Goal: Task Accomplishment & Management: Manage account settings

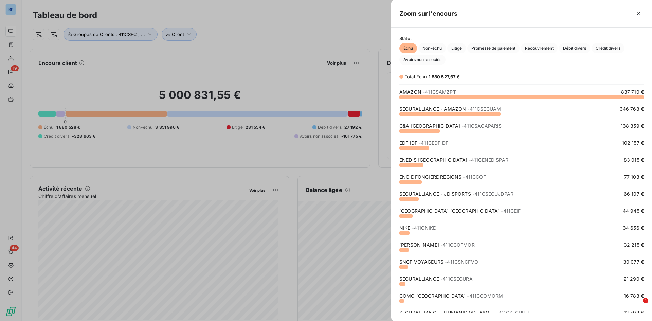
click at [409, 143] on link "EDF IDF - 411CEDFIDF" at bounding box center [423, 143] width 49 height 6
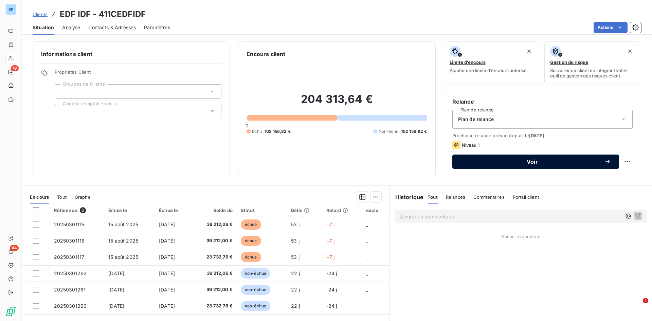
click at [520, 161] on span "Voir" at bounding box center [532, 161] width 144 height 5
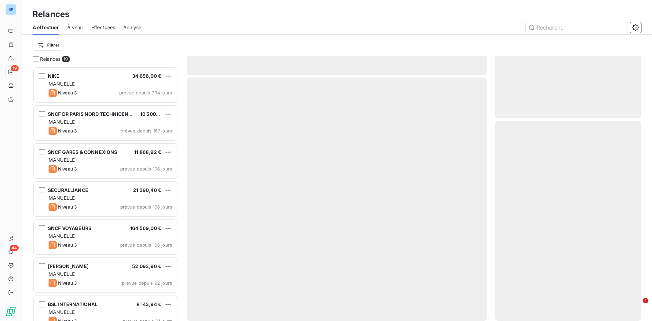
scroll to position [249, 141]
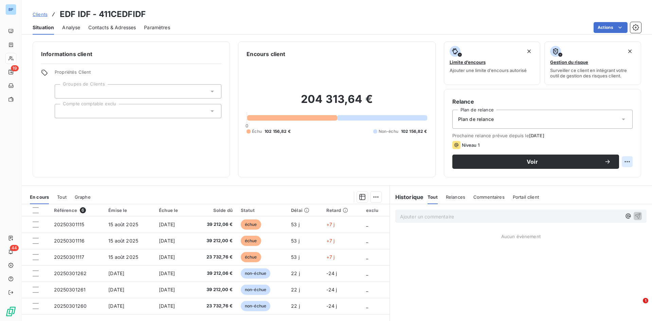
click at [622, 163] on html "BP 19 44 Clients EDF IDF - 411CEDFIDF Situation Analyse Contacts & Adresses Par…" at bounding box center [326, 160] width 652 height 321
click at [535, 121] on html "BP 19 44 Clients EDF IDF - 411CEDFIDF Situation Analyse Contacts & Adresses Par…" at bounding box center [326, 160] width 652 height 321
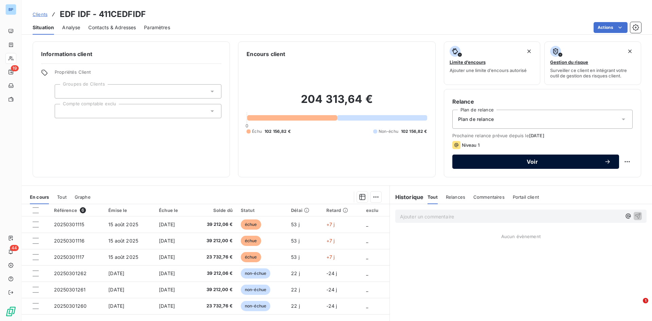
click at [604, 159] on icon "button" at bounding box center [607, 161] width 7 height 7
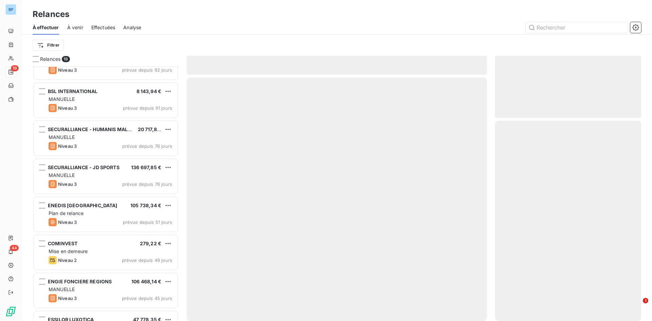
scroll to position [272, 0]
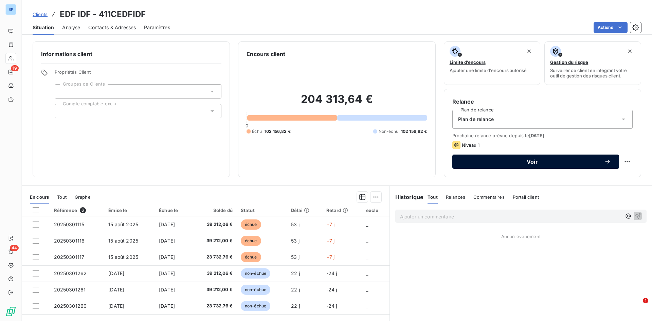
click at [481, 157] on button "Voir" at bounding box center [535, 161] width 167 height 14
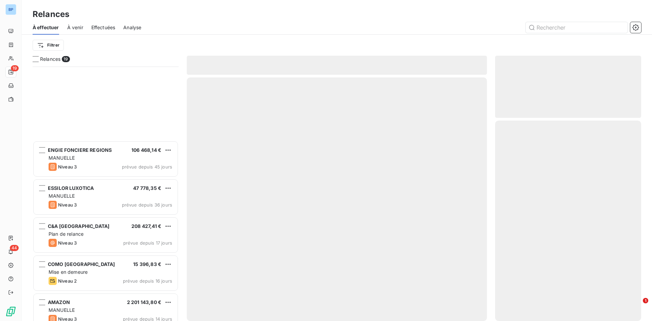
scroll to position [468, 0]
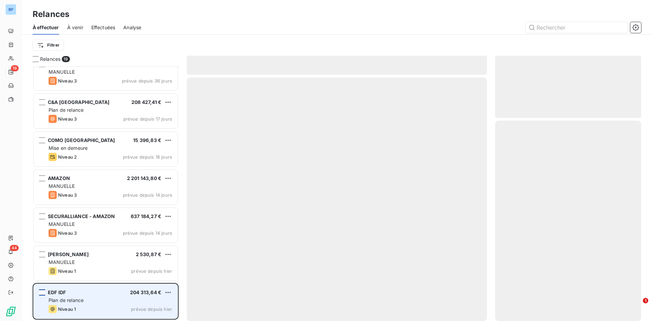
click at [44, 292] on div "grid" at bounding box center [42, 292] width 6 height 6
click at [113, 294] on div "EDF IDF 204 313,64 €" at bounding box center [111, 292] width 124 height 6
click at [78, 297] on span "Plan de relance" at bounding box center [66, 300] width 35 height 6
click at [57, 294] on span "EDF IDF" at bounding box center [57, 292] width 18 height 6
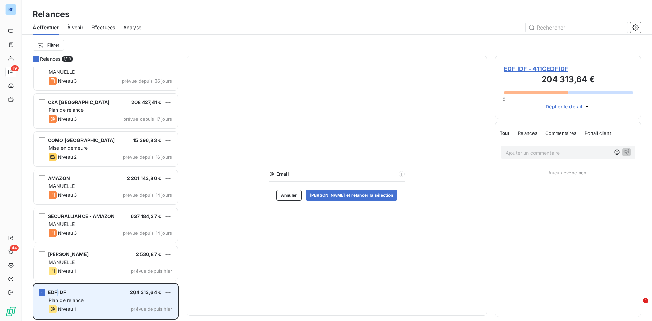
click at [57, 294] on span "EDF IDF" at bounding box center [57, 292] width 18 height 6
click at [57, 293] on span "EDF IDF" at bounding box center [57, 292] width 18 height 6
click at [100, 296] on div "EDF IDF 204 313,64 € Plan de relance Niveau 1 prévue depuis [DATE]" at bounding box center [106, 301] width 144 height 35
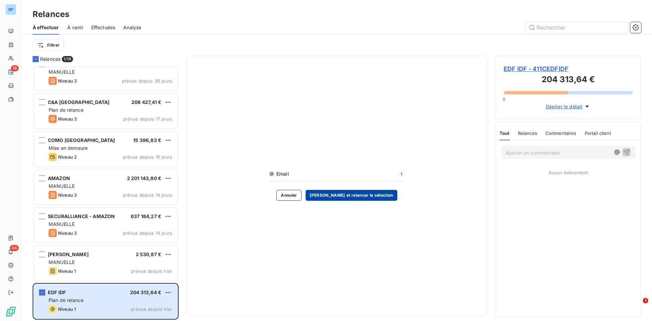
click at [336, 193] on button "[PERSON_NAME] et relancer la sélection" at bounding box center [351, 195] width 92 height 11
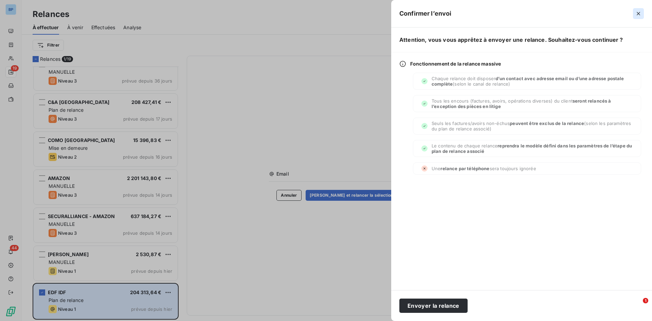
click at [638, 16] on icon "button" at bounding box center [638, 13] width 7 height 7
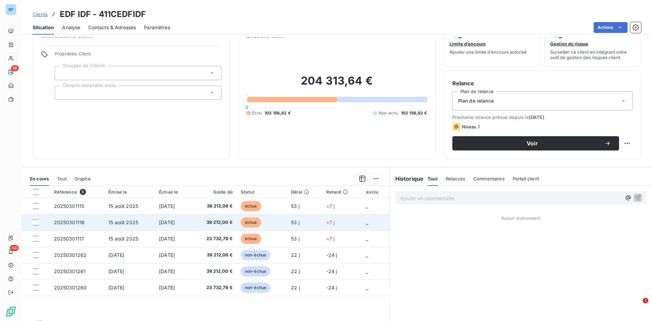
scroll to position [34, 0]
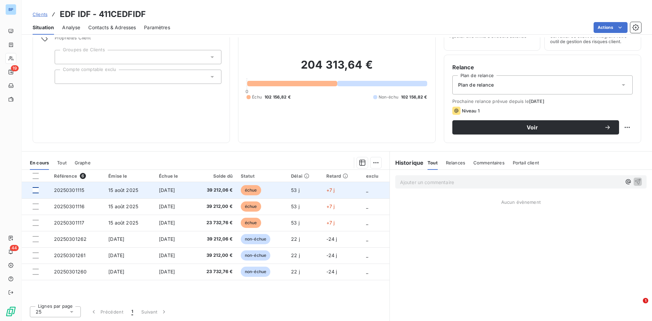
click at [35, 189] on div at bounding box center [36, 190] width 6 height 6
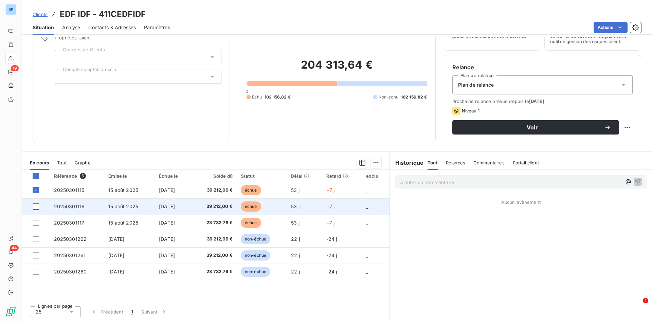
click at [35, 207] on div at bounding box center [36, 206] width 6 height 6
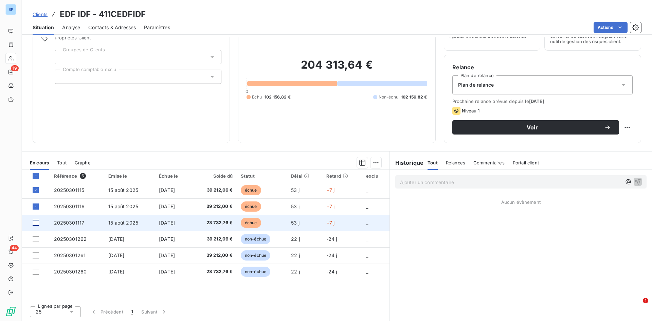
click at [35, 220] on div at bounding box center [36, 223] width 6 height 6
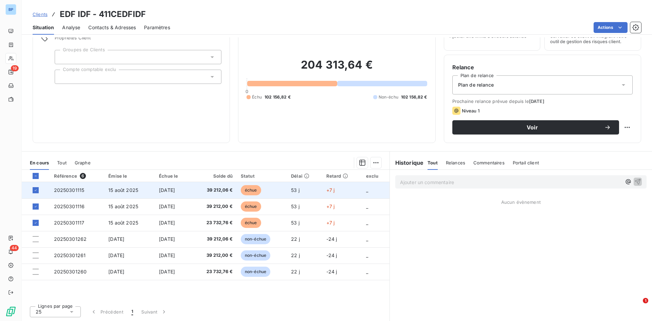
click at [164, 187] on span "[DATE]" at bounding box center [167, 190] width 16 height 6
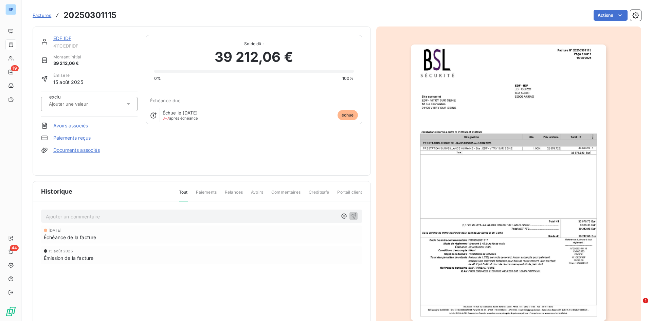
click at [625, 14] on div "Actions" at bounding box center [383, 15] width 516 height 11
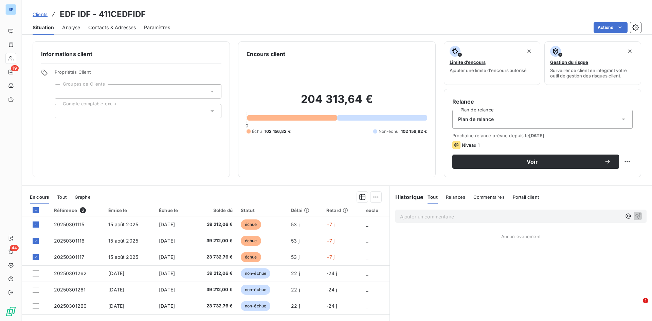
click at [500, 116] on div "Plan de relance" at bounding box center [542, 119] width 180 height 19
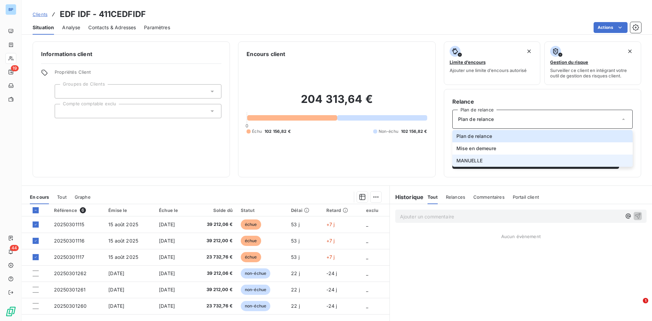
click at [468, 161] on span "MANUELLE" at bounding box center [469, 160] width 26 height 7
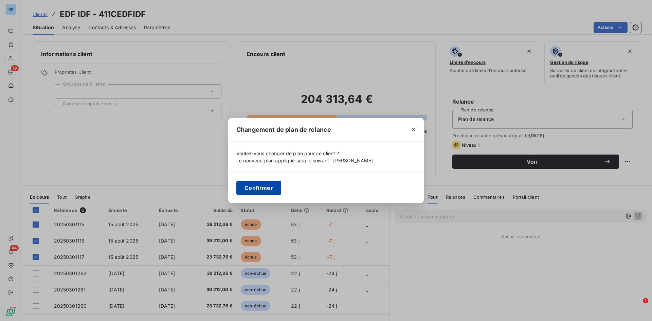
click at [269, 186] on button "Confirmer" at bounding box center [258, 188] width 45 height 14
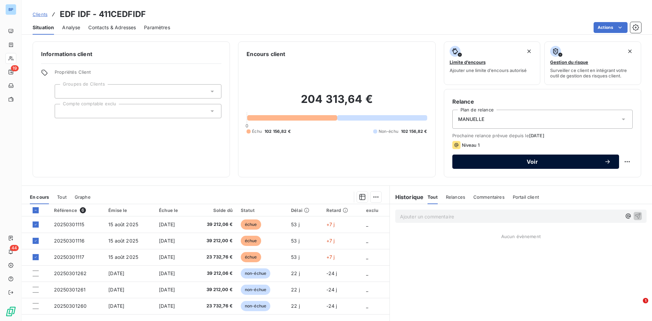
click at [529, 161] on span "Voir" at bounding box center [532, 161] width 144 height 5
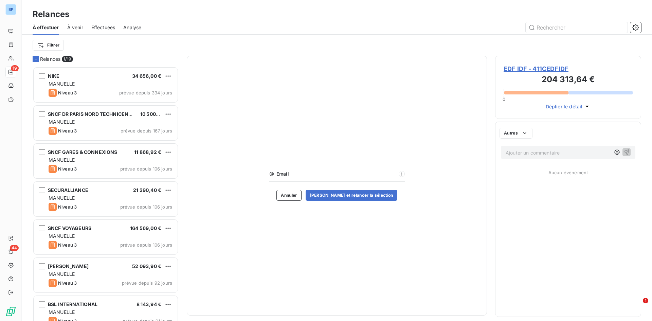
scroll to position [249, 141]
click at [328, 190] on button "[PERSON_NAME] et relancer la sélection" at bounding box center [351, 195] width 92 height 11
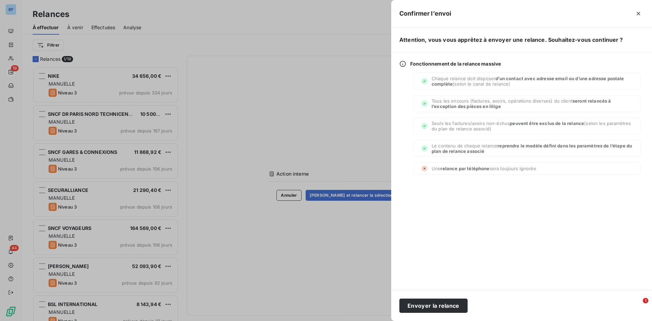
click at [333, 33] on div at bounding box center [326, 160] width 652 height 321
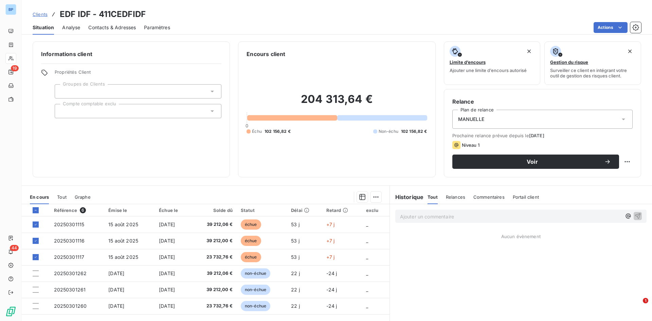
click at [456, 198] on span "Relances" at bounding box center [455, 196] width 19 height 5
click at [481, 198] on span "Commentaires" at bounding box center [489, 196] width 31 height 5
click at [516, 194] on span "Portail client" at bounding box center [527, 196] width 26 height 5
click at [603, 116] on div "MANUELLE" at bounding box center [542, 119] width 180 height 19
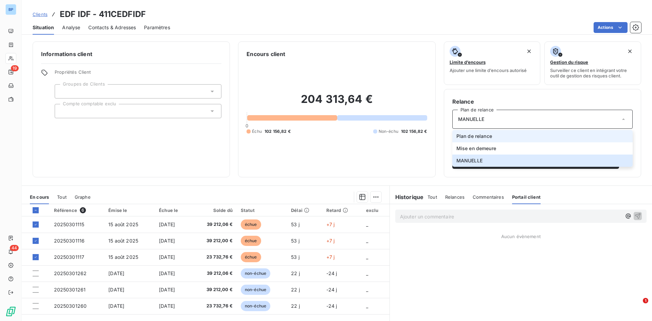
click at [476, 136] on span "Plan de relance" at bounding box center [474, 136] width 36 height 7
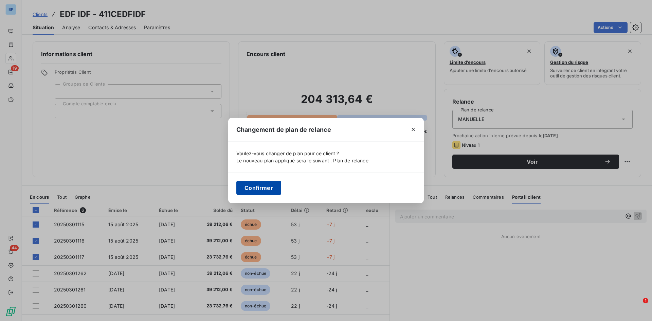
click at [261, 186] on button "Confirmer" at bounding box center [258, 188] width 45 height 14
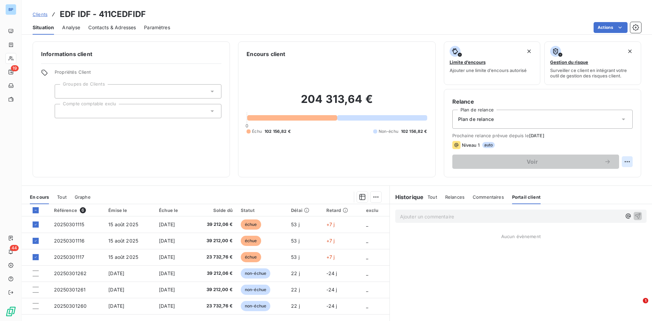
click at [622, 161] on html "BP 19 44 Clients EDF IDF - 411CEDFIDF Situation Analyse Contacts & Adresses Par…" at bounding box center [326, 160] width 652 height 321
click at [582, 178] on div "Replanifier cette action" at bounding box center [593, 176] width 61 height 11
select select "9"
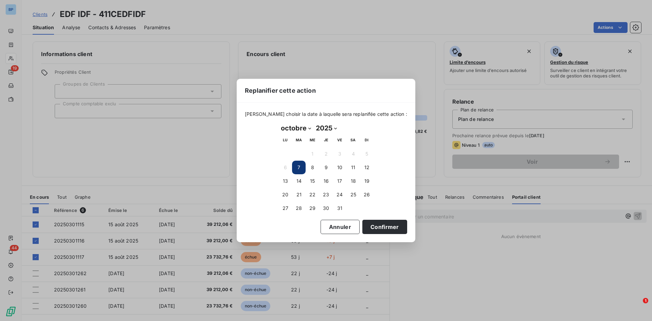
click at [296, 167] on button "7" at bounding box center [299, 168] width 14 height 14
click at [368, 226] on button "Confirmer" at bounding box center [384, 227] width 45 height 14
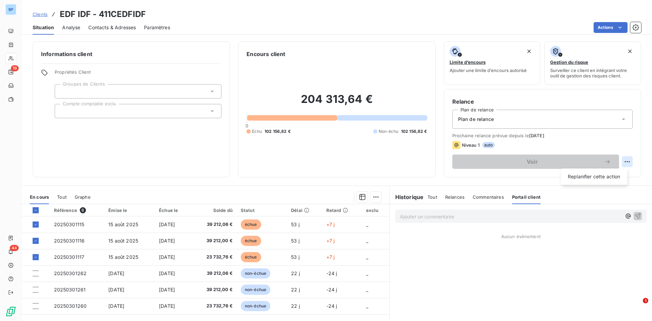
click at [621, 159] on html "BP 19 44 Clients EDF IDF - 411CEDFIDF Situation Analyse Contacts & Adresses Par…" at bounding box center [326, 160] width 652 height 321
click at [576, 176] on div "Replanifier cette action" at bounding box center [593, 176] width 61 height 11
select select "9"
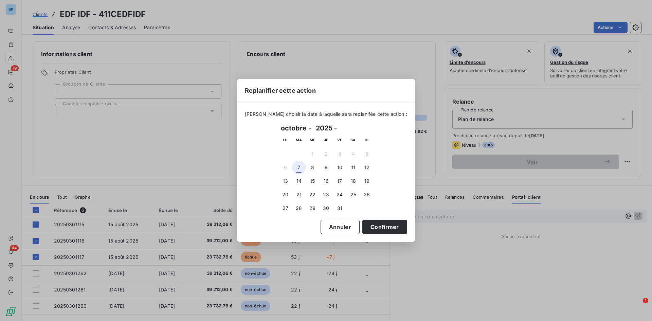
click at [300, 166] on button "7" at bounding box center [299, 168] width 14 height 14
click at [366, 225] on button "Confirmer" at bounding box center [384, 227] width 45 height 14
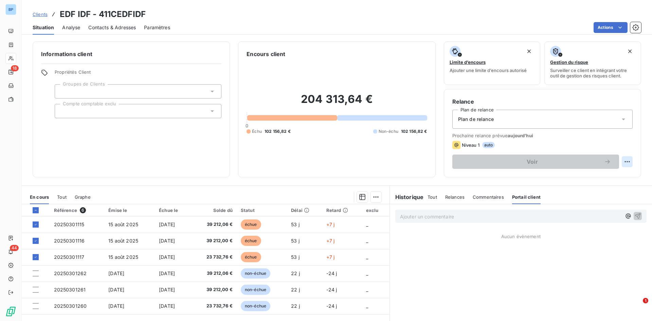
click at [623, 162] on html "BP 18 44 Clients EDF IDF - 411CEDFIDF Situation Analyse Contacts & Adresses Par…" at bounding box center [326, 160] width 652 height 321
click at [470, 167] on html "BP 18 44 Clients EDF IDF - 411CEDFIDF Situation Analyse Contacts & Adresses Par…" at bounding box center [326, 160] width 652 height 321
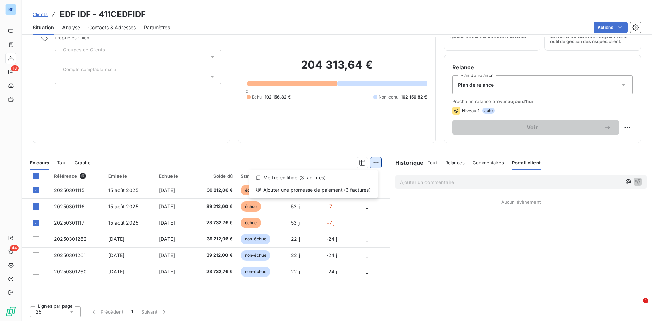
click at [371, 164] on html "BP 18 44 Clients EDF IDF - 411CEDFIDF Situation Analyse Contacts & Adresses Par…" at bounding box center [326, 160] width 652 height 321
click at [294, 160] on html "BP 18 44 Clients EDF IDF - 411CEDFIDF Situation Analyse Contacts & Adresses Par…" at bounding box center [326, 160] width 652 height 321
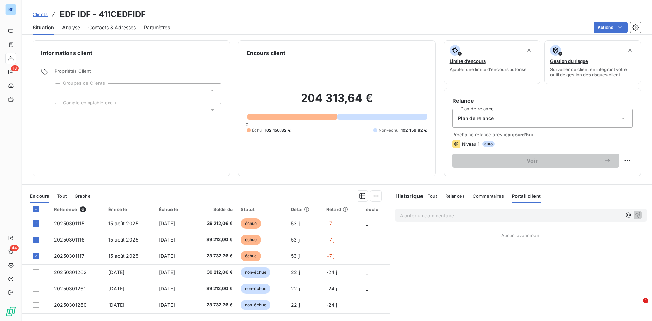
scroll to position [0, 0]
click at [477, 119] on span "Plan de relance" at bounding box center [476, 119] width 36 height 7
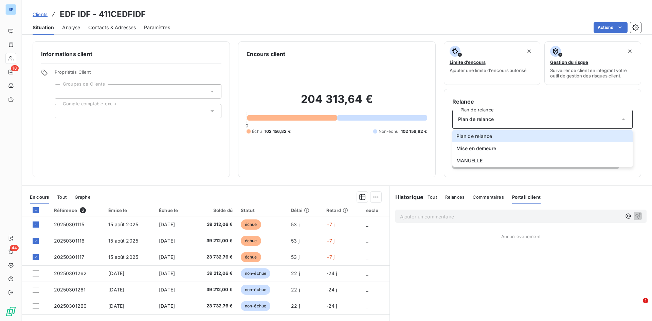
click at [407, 146] on div "204 313,64 € 0 Échu 102 156,82 € Non-échu 102 156,82 €" at bounding box center [336, 113] width 180 height 111
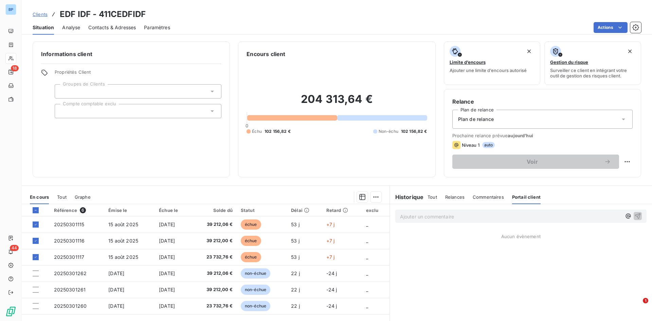
click at [483, 146] on span "auto" at bounding box center [488, 145] width 13 height 6
click at [407, 195] on h6 "Historique" at bounding box center [407, 197] width 34 height 8
click at [407, 200] on h6 "Historique" at bounding box center [407, 197] width 34 height 8
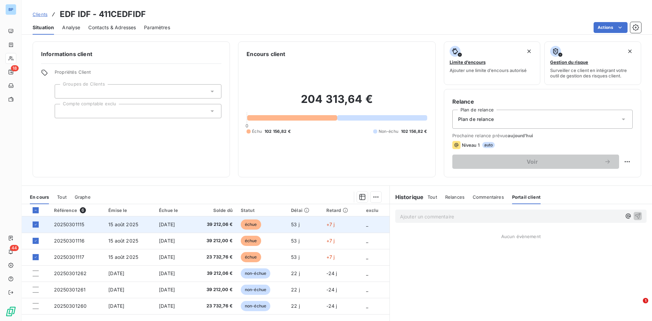
click at [244, 224] on td "échue" at bounding box center [262, 224] width 50 height 16
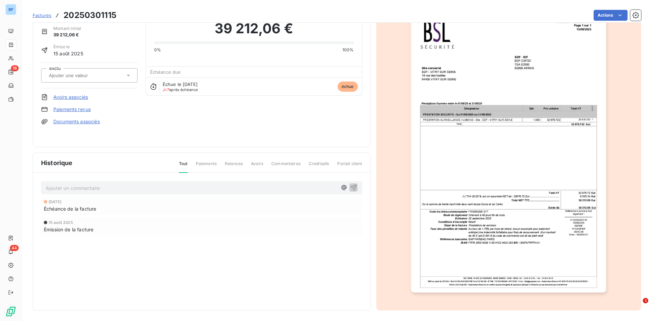
scroll to position [29, 0]
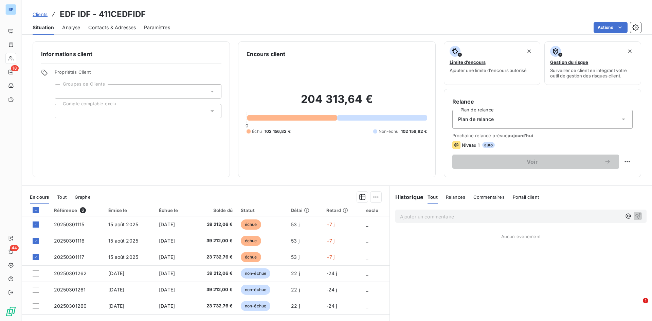
click at [620, 119] on icon at bounding box center [623, 119] width 7 height 7
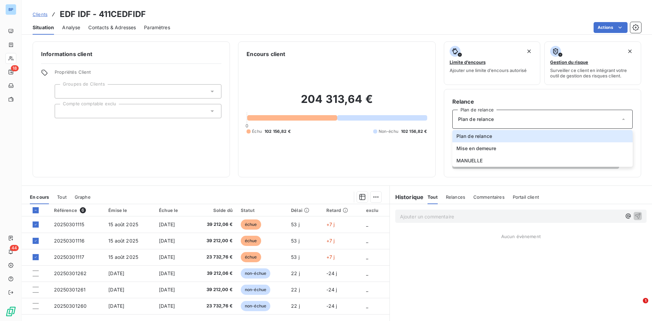
drag, startPoint x: 423, startPoint y: 152, endPoint x: 442, endPoint y: 151, distance: 19.1
click at [424, 152] on div "Encours client 204 313,64 € 0 Échu 102 156,82 € Non-échu 102 156,82 €" at bounding box center [336, 109] width 197 height 136
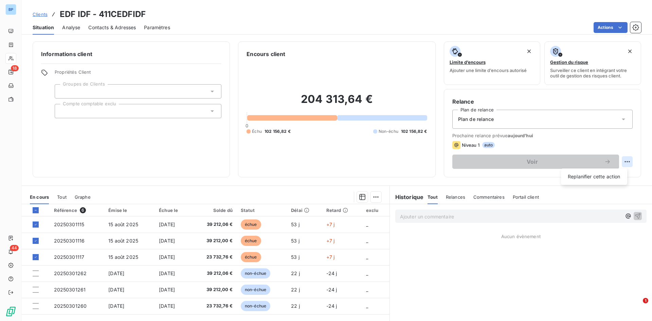
click at [626, 160] on html "BP 18 44 Clients EDF IDF - 411CEDFIDF Situation Analyse Contacts & Adresses Par…" at bounding box center [326, 160] width 652 height 321
click at [599, 174] on div "Replanifier cette action" at bounding box center [593, 176] width 61 height 11
select select "9"
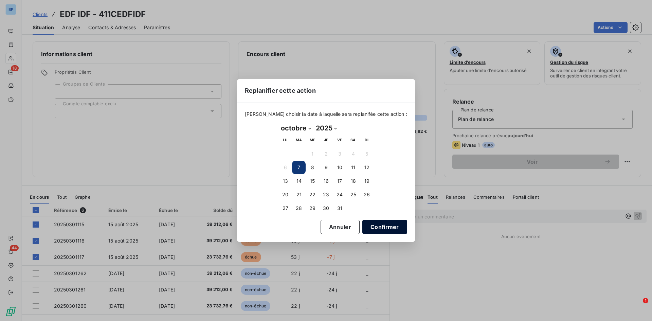
click at [374, 228] on button "Confirmer" at bounding box center [384, 227] width 45 height 14
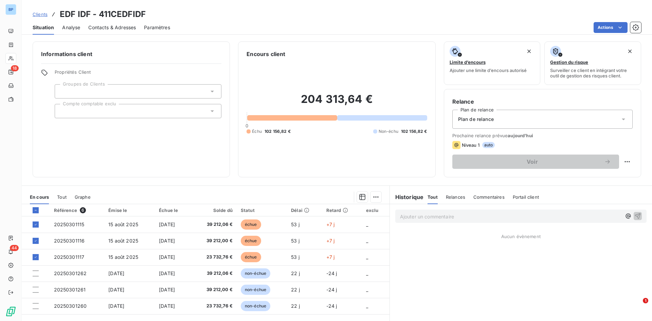
click at [406, 194] on h6 "Historique" at bounding box center [407, 197] width 34 height 8
click at [449, 201] on div "Relances" at bounding box center [455, 197] width 19 height 14
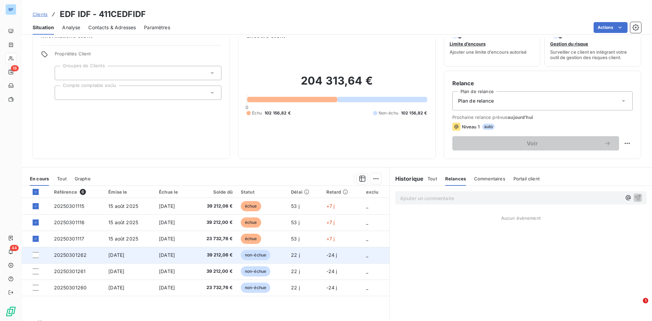
scroll to position [34, 0]
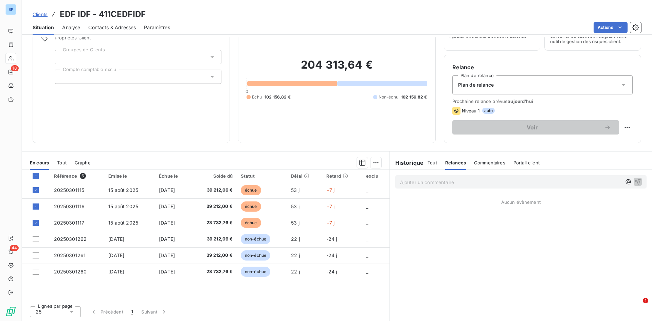
click at [46, 165] on span "En cours" at bounding box center [39, 162] width 19 height 5
drag, startPoint x: 35, startPoint y: 176, endPoint x: 38, endPoint y: 190, distance: 15.0
click at [35, 176] on icon at bounding box center [36, 176] width 4 height 4
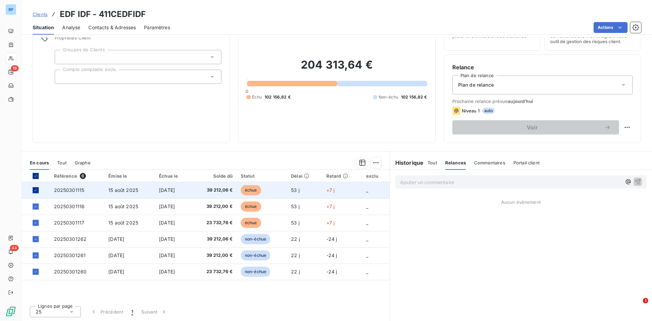
click at [37, 191] on icon at bounding box center [36, 190] width 4 height 4
click at [37, 167] on div "En cours" at bounding box center [39, 162] width 19 height 14
click at [39, 163] on span "En cours" at bounding box center [39, 162] width 19 height 5
click at [35, 178] on icon at bounding box center [36, 176] width 4 height 4
click at [37, 175] on icon at bounding box center [36, 176] width 4 height 4
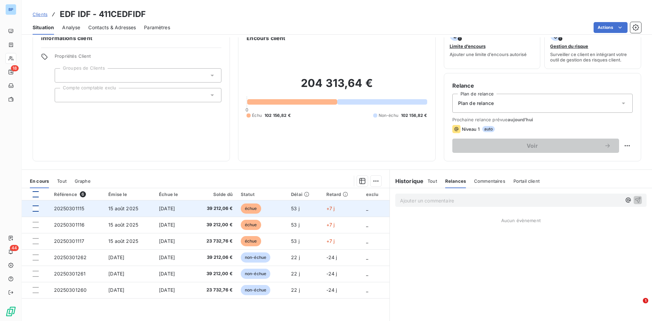
scroll to position [0, 0]
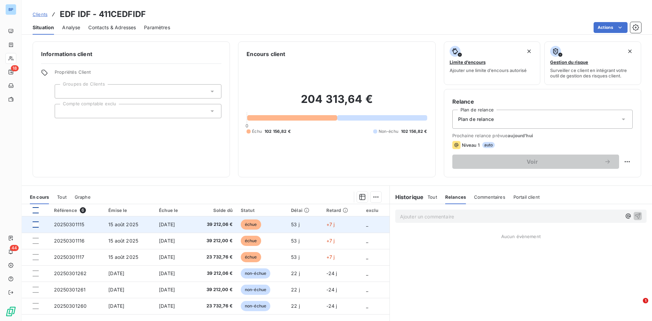
drag, startPoint x: 250, startPoint y: 132, endPoint x: 427, endPoint y: 87, distance: 183.3
click at [263, 126] on div "204 313,64 € 0 Échu 102 156,82 € Non-échu 102 156,82 €" at bounding box center [336, 113] width 180 height 111
click at [432, 199] on span "Tout" at bounding box center [432, 196] width 10 height 5
click at [408, 200] on h6 "Historique" at bounding box center [407, 197] width 34 height 8
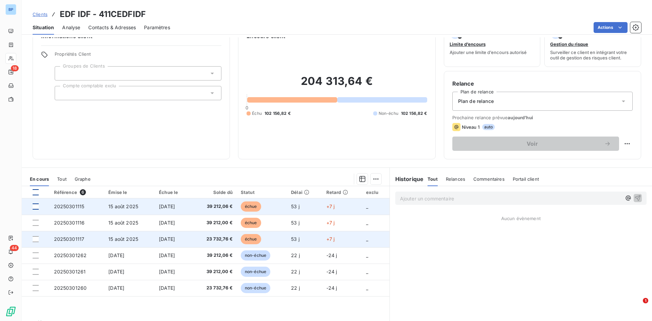
scroll to position [34, 0]
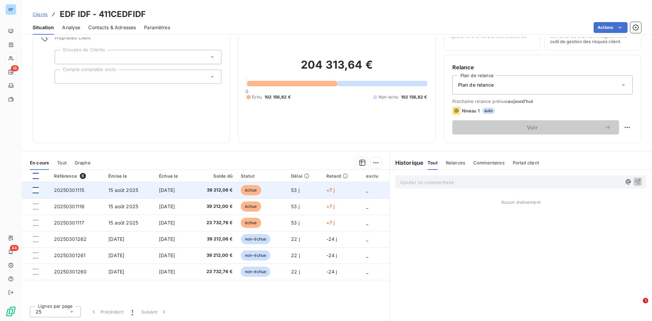
click at [191, 189] on td "[DATE]" at bounding box center [173, 190] width 36 height 16
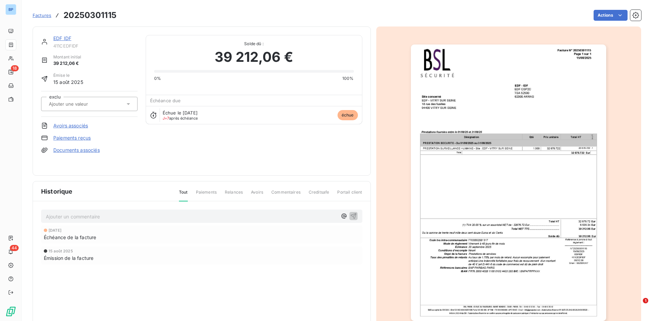
drag, startPoint x: 345, startPoint y: 115, endPoint x: 150, endPoint y: 150, distance: 197.9
click at [341, 116] on span "échue" at bounding box center [347, 115] width 20 height 10
click at [78, 104] on input "text" at bounding box center [82, 104] width 68 height 6
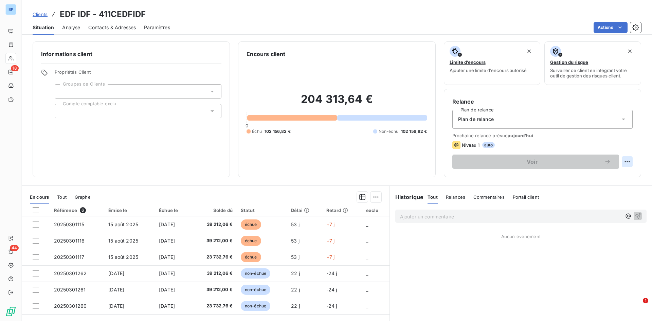
click at [623, 159] on html "BP 18 44 Clients EDF IDF - 411CEDFIDF Situation Analyse Contacts & Adresses Par…" at bounding box center [326, 160] width 652 height 321
click at [316, 182] on html "BP 18 44 Clients EDF IDF - 411CEDFIDF Situation Analyse Contacts & Adresses Par…" at bounding box center [326, 160] width 652 height 321
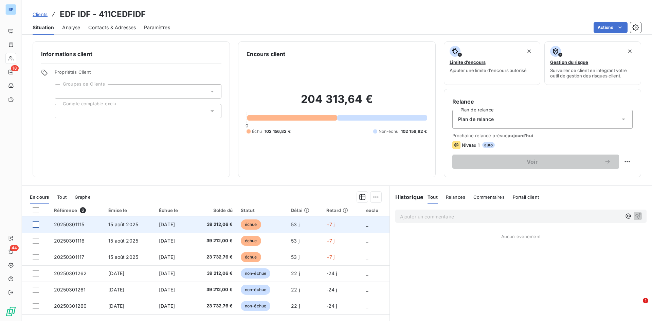
click at [35, 225] on div at bounding box center [36, 224] width 6 height 6
click at [364, 225] on td "_" at bounding box center [375, 224] width 27 height 16
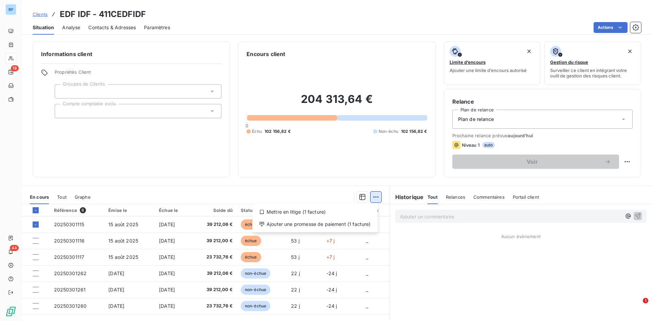
click at [374, 198] on html "BP 18 44 Clients EDF IDF - 411CEDFIDF Situation Analyse Contacts & Adresses Par…" at bounding box center [326, 160] width 652 height 321
click at [291, 185] on html "BP 18 44 Clients EDF IDF - 411CEDFIDF Situation Analyse Contacts & Adresses Par…" at bounding box center [326, 160] width 652 height 321
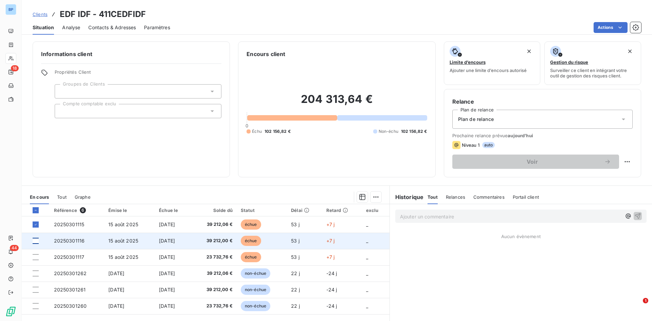
click at [38, 239] on div at bounding box center [36, 241] width 6 height 6
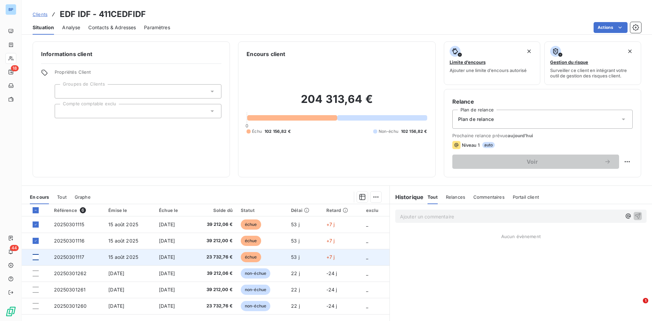
click at [35, 259] on div at bounding box center [36, 257] width 6 height 6
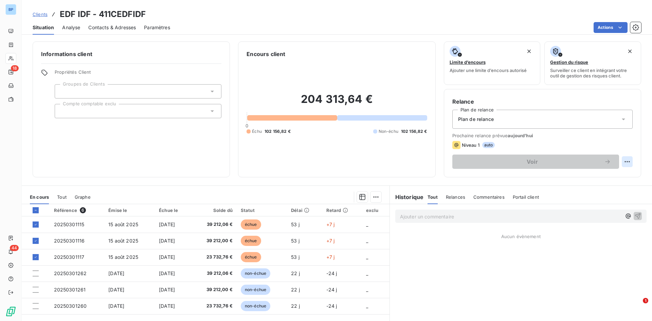
click at [623, 161] on html "BP 18 44 Clients EDF IDF - 411CEDFIDF Situation Analyse Contacts & Adresses Par…" at bounding box center [326, 160] width 652 height 321
click at [476, 160] on html "BP 18 44 Clients EDF IDF - 411CEDFIDF Situation Analyse Contacts & Adresses Par…" at bounding box center [326, 160] width 652 height 321
click at [110, 29] on span "Contacts & Adresses" at bounding box center [112, 27] width 48 height 7
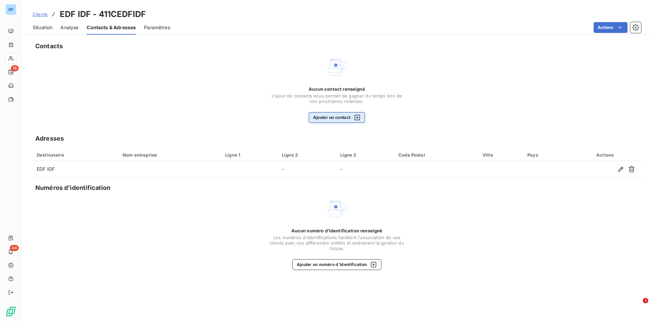
click at [326, 118] on button "Ajouter un contact" at bounding box center [337, 117] width 57 height 11
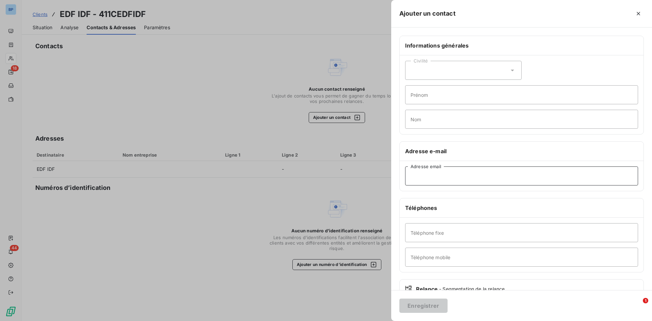
paste input "[PERSON_NAME][EMAIL_ADDRESS][DOMAIN_NAME]"
type input "[PERSON_NAME][EMAIL_ADDRESS][DOMAIN_NAME]"
click at [423, 305] on button "Enregistrer" at bounding box center [423, 305] width 48 height 14
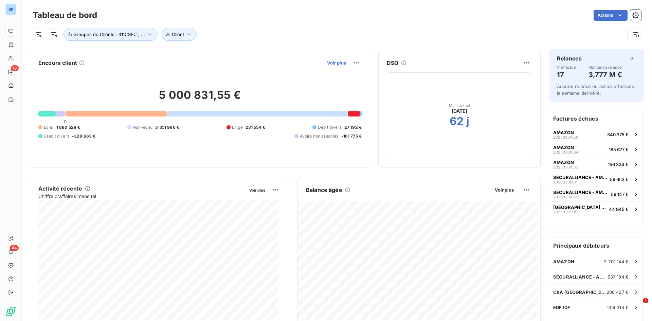
click at [333, 62] on span "Voir plus" at bounding box center [336, 62] width 19 height 5
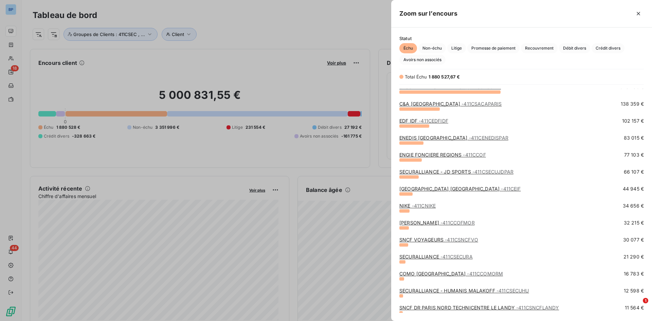
scroll to position [22, 0]
click at [409, 121] on link "EDF IDF - 411CEDFIDF" at bounding box center [423, 121] width 49 height 6
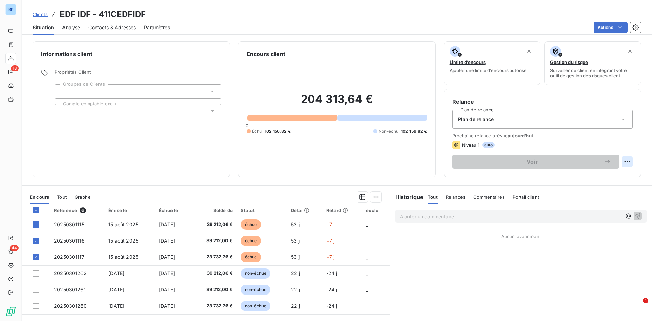
click at [627, 161] on html "BP 18 44 Clients EDF IDF - 411CEDFIDF Situation Analyse Contacts & Adresses Par…" at bounding box center [326, 160] width 652 height 321
click at [582, 181] on div "Replanifier cette action" at bounding box center [593, 176] width 61 height 11
select select "9"
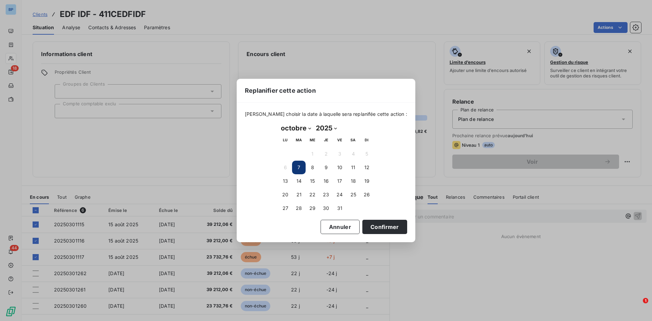
click at [295, 166] on button "7" at bounding box center [299, 168] width 14 height 14
click at [376, 224] on button "Confirmer" at bounding box center [384, 227] width 45 height 14
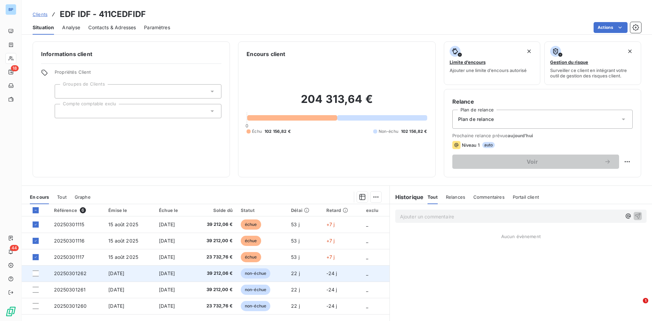
scroll to position [34, 0]
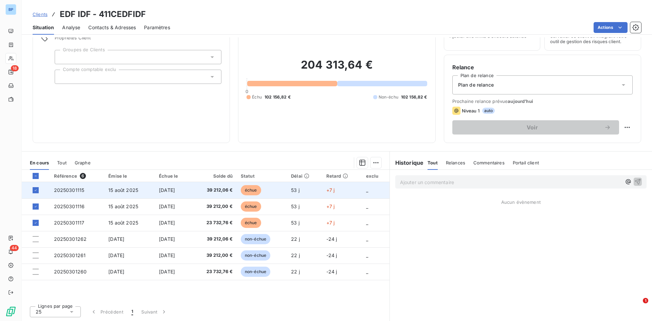
click at [345, 188] on td "+7 j" at bounding box center [342, 190] width 40 height 16
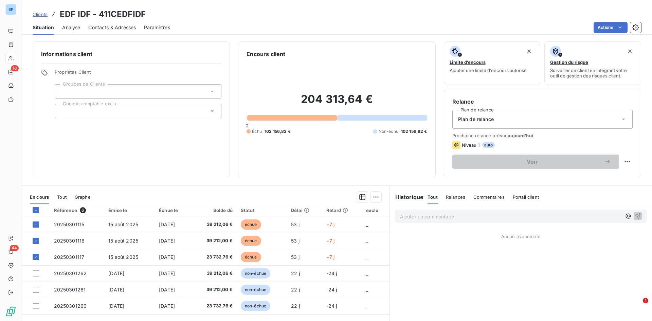
click at [481, 114] on div "Plan de relance" at bounding box center [542, 119] width 180 height 19
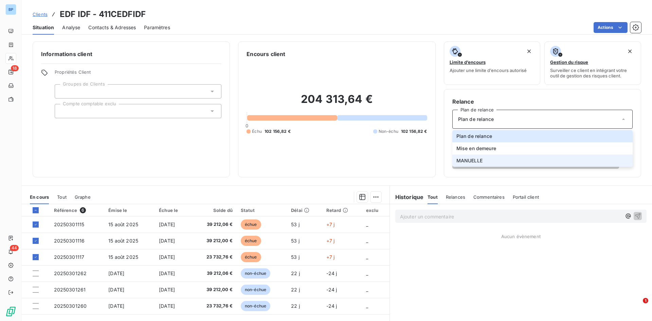
click at [467, 161] on span "MANUELLE" at bounding box center [469, 160] width 26 height 7
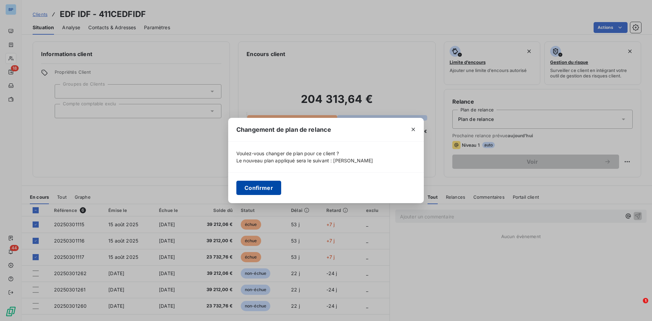
click at [245, 188] on button "Confirmer" at bounding box center [258, 188] width 45 height 14
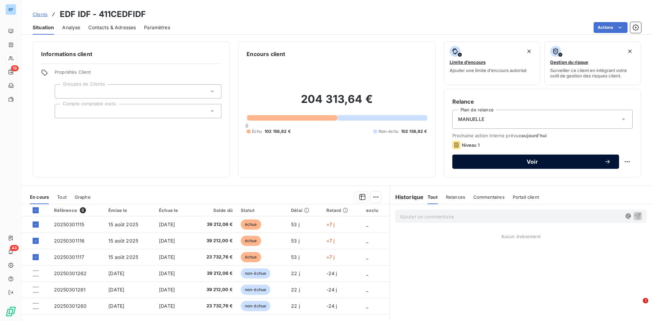
click at [532, 159] on span "Voir" at bounding box center [532, 161] width 144 height 5
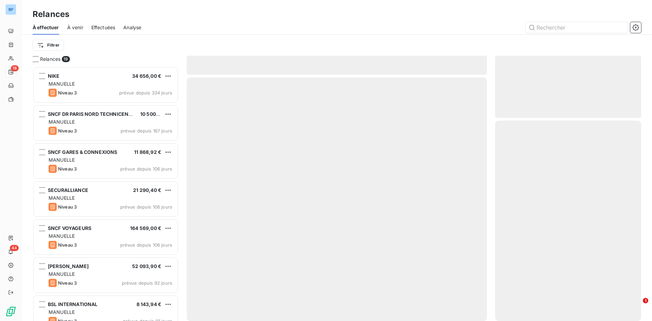
scroll to position [249, 141]
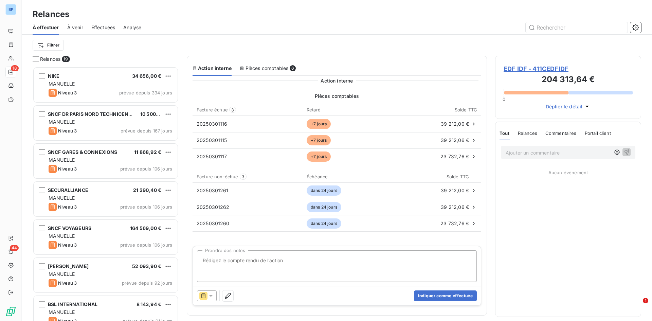
click at [209, 297] on icon at bounding box center [210, 295] width 7 height 7
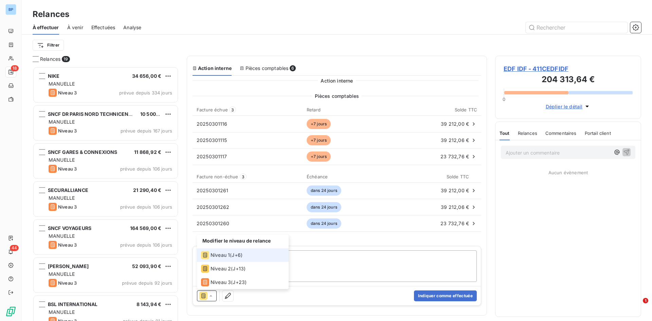
click at [227, 255] on span "Niveau 1" at bounding box center [219, 255] width 19 height 7
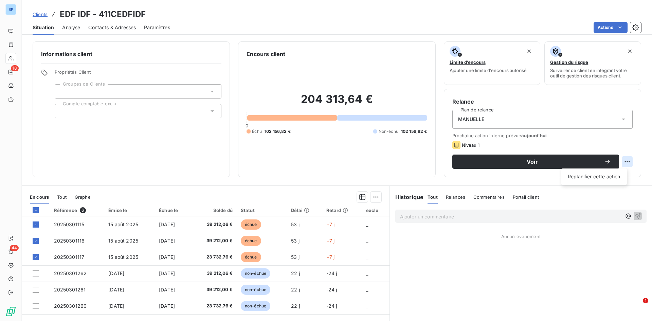
click at [621, 160] on html "BP 18 44 Clients EDF IDF - 411CEDFIDF Situation Analyse Contacts & Adresses Par…" at bounding box center [326, 160] width 652 height 321
click at [604, 162] on html "BP 18 44 Clients EDF IDF - 411CEDFIDF Situation Analyse Contacts & Adresses Par…" at bounding box center [326, 160] width 652 height 321
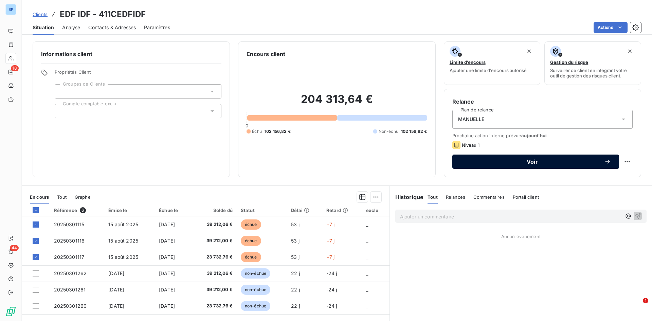
click at [605, 160] on icon "button" at bounding box center [607, 162] width 4 height 4
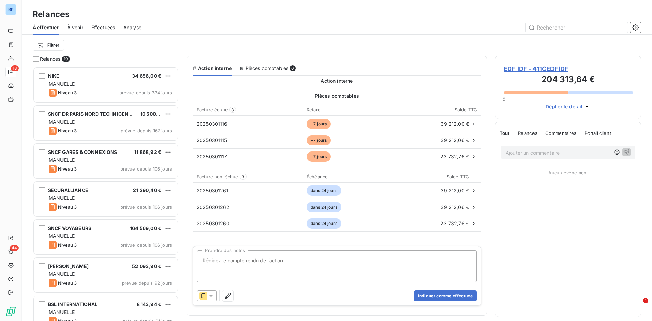
scroll to position [249, 141]
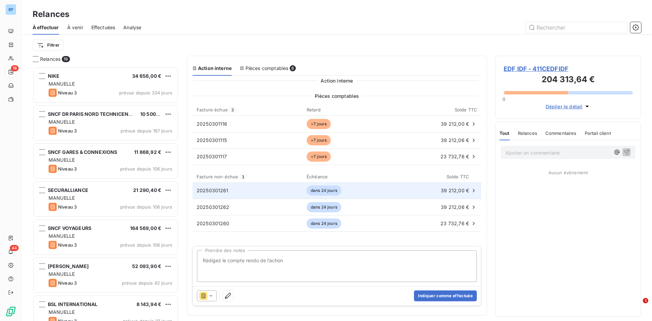
click at [254, 187] on div "20250301261" at bounding box center [248, 190] width 102 height 7
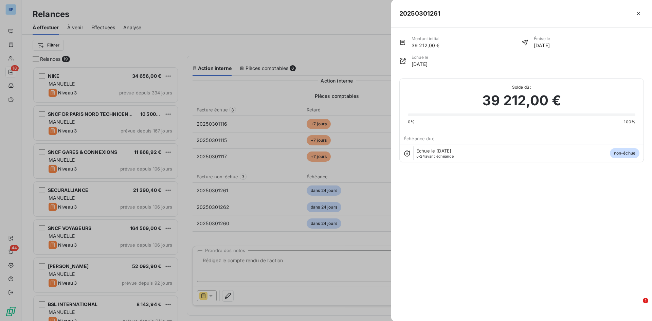
click at [289, 46] on div at bounding box center [326, 160] width 652 height 321
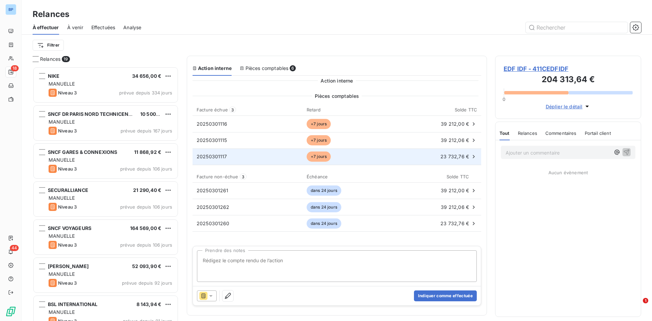
click at [300, 156] on td "20250301117" at bounding box center [247, 156] width 110 height 16
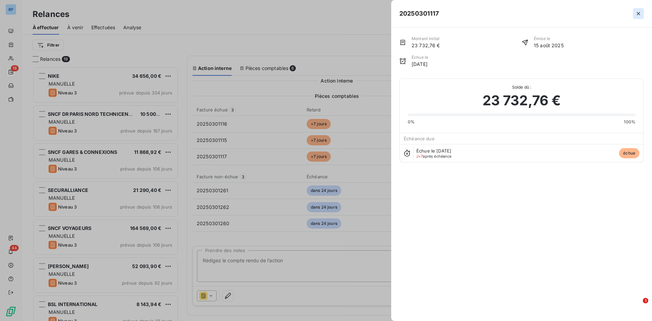
click at [636, 15] on icon "button" at bounding box center [638, 13] width 7 height 7
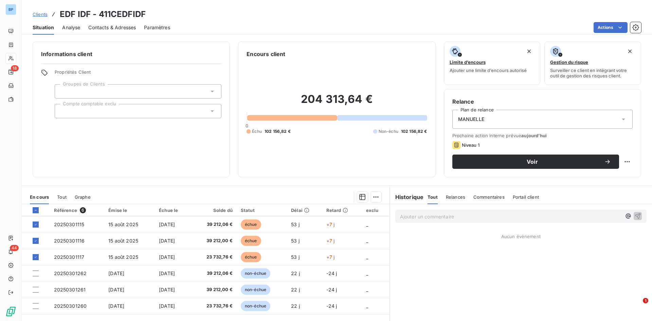
click at [489, 116] on div "MANUELLE" at bounding box center [542, 119] width 180 height 19
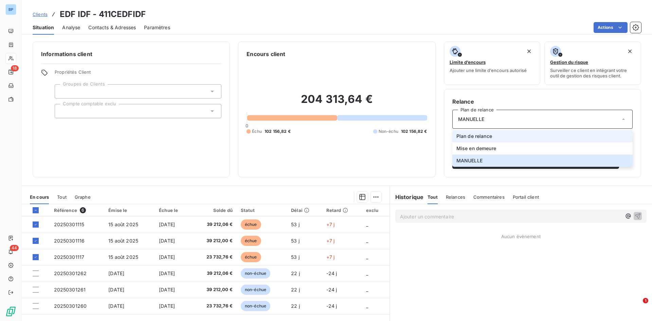
click at [473, 138] on span "Plan de relance" at bounding box center [474, 136] width 36 height 7
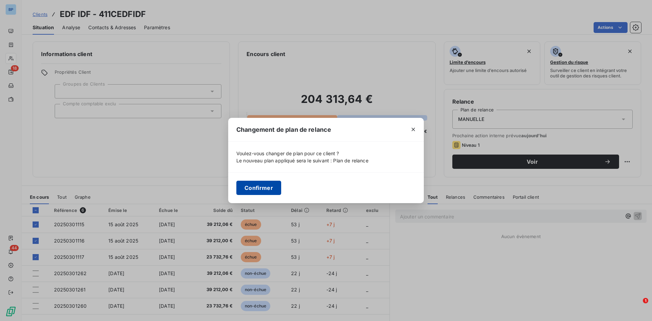
click at [263, 187] on button "Confirmer" at bounding box center [258, 188] width 45 height 14
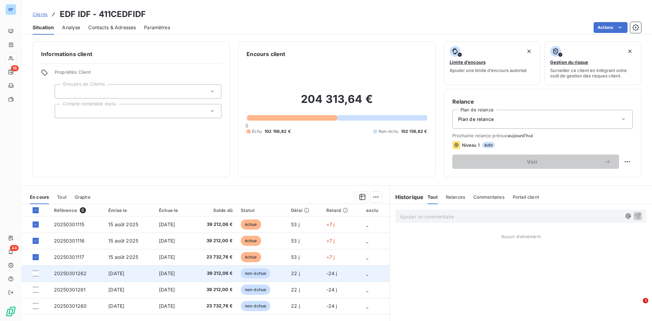
scroll to position [34, 0]
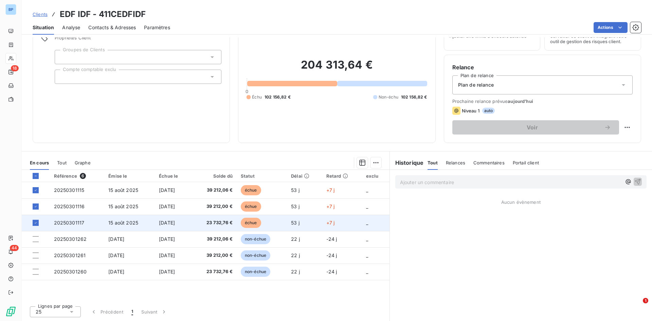
click at [178, 216] on td "[DATE]" at bounding box center [173, 223] width 36 height 16
